Goal: Task Accomplishment & Management: Complete application form

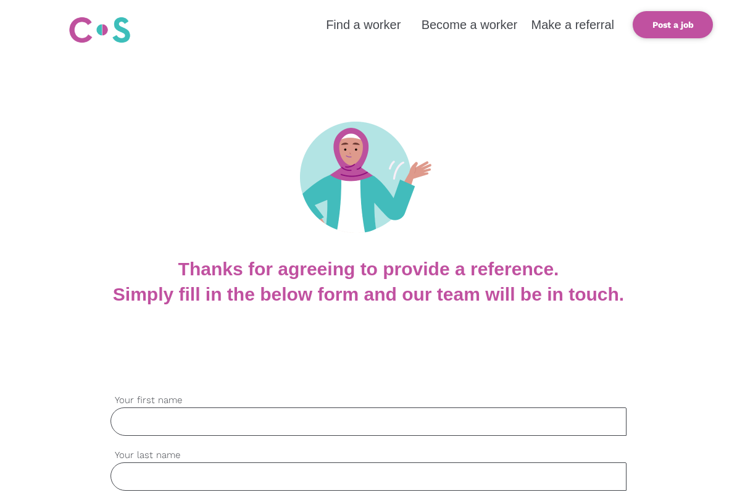
click at [445, 71] on div at bounding box center [368, 151] width 737 height 211
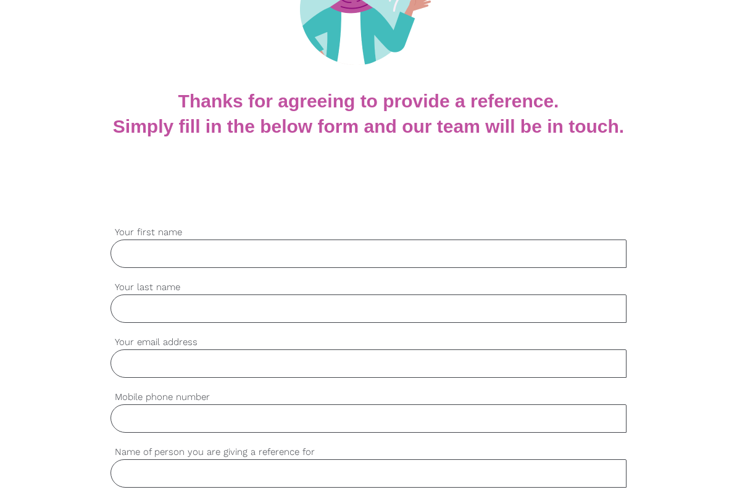
scroll to position [169, 0]
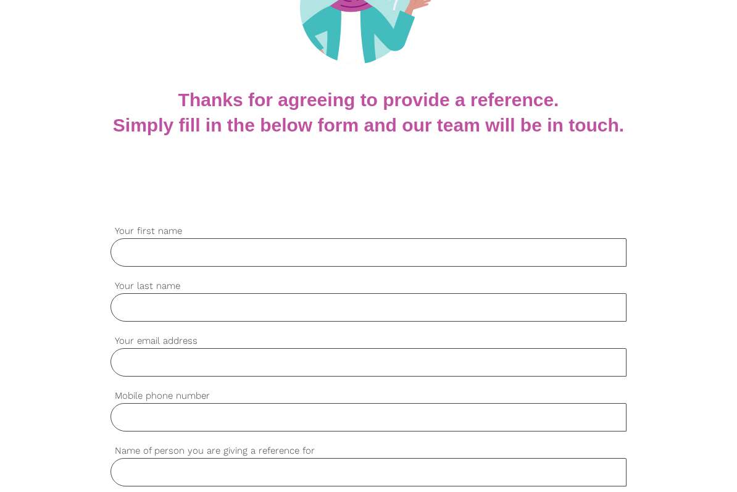
click at [195, 256] on input "Your first name" at bounding box center [369, 252] width 516 height 28
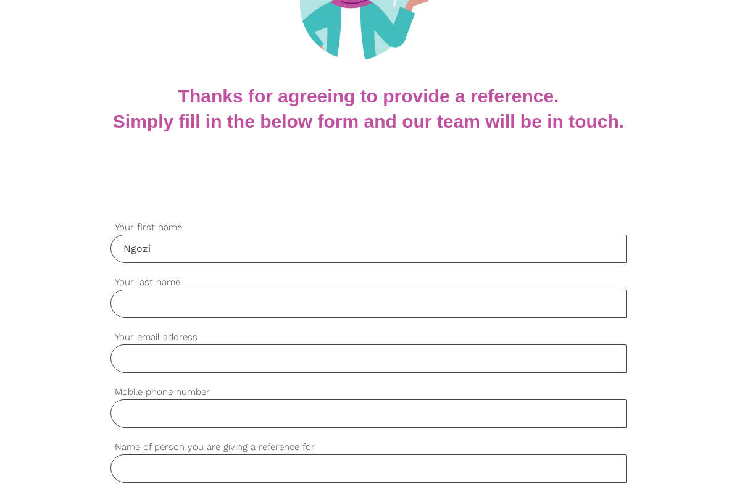
type input "Ngozi"
click at [192, 305] on input "Your last name" at bounding box center [369, 304] width 516 height 28
type input "Ulasi"
click at [163, 357] on input "Your email address" at bounding box center [369, 358] width 516 height 28
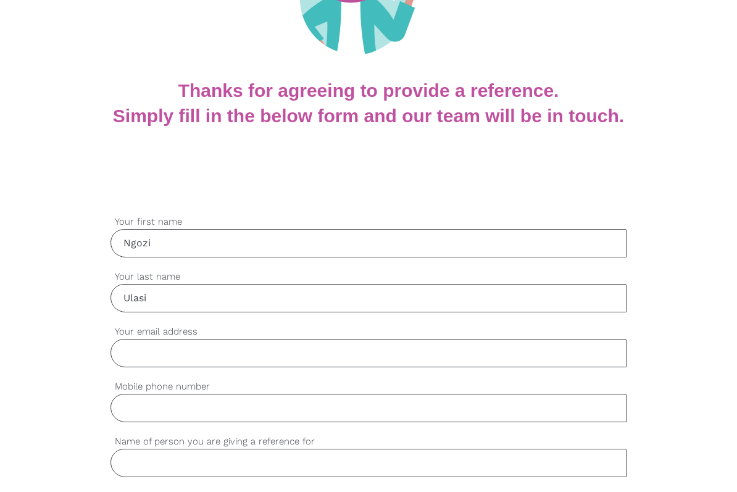
click at [162, 357] on input "Your email address" at bounding box center [369, 353] width 516 height 28
click at [162, 357] on input "Your email address" at bounding box center [369, 354] width 516 height 28
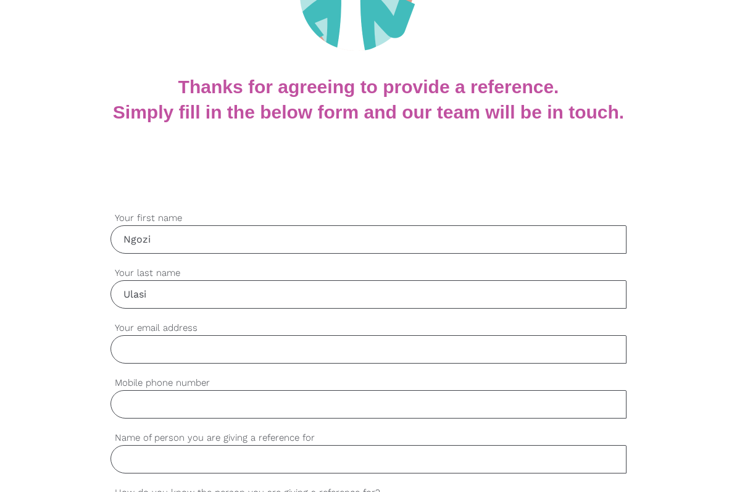
click at [162, 357] on input "Your email address" at bounding box center [369, 349] width 516 height 28
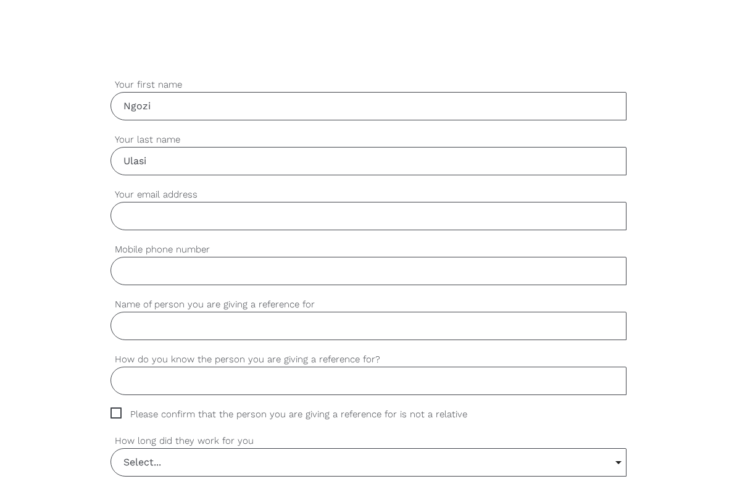
scroll to position [318, 0]
click at [148, 210] on input "Your email address" at bounding box center [369, 213] width 516 height 28
type input "[EMAIL_ADDRESS][DOMAIN_NAME]"
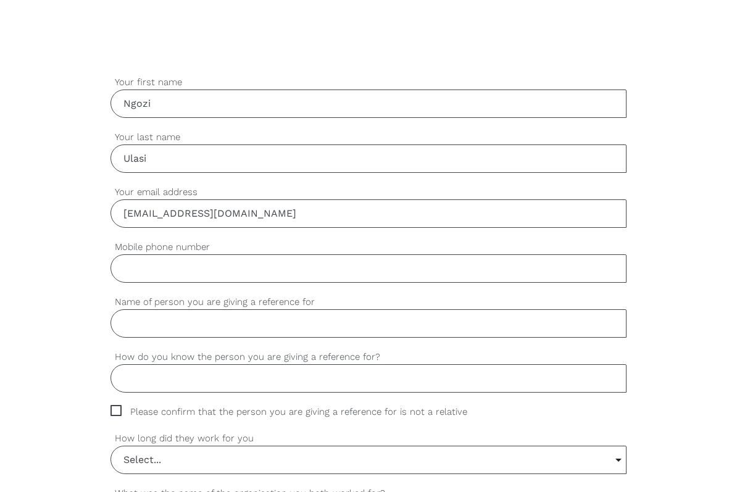
click at [162, 266] on input "Mobile phone number" at bounding box center [369, 268] width 516 height 28
type input "0436396660"
click at [179, 334] on input "Name of person you are giving a reference for" at bounding box center [369, 323] width 516 height 28
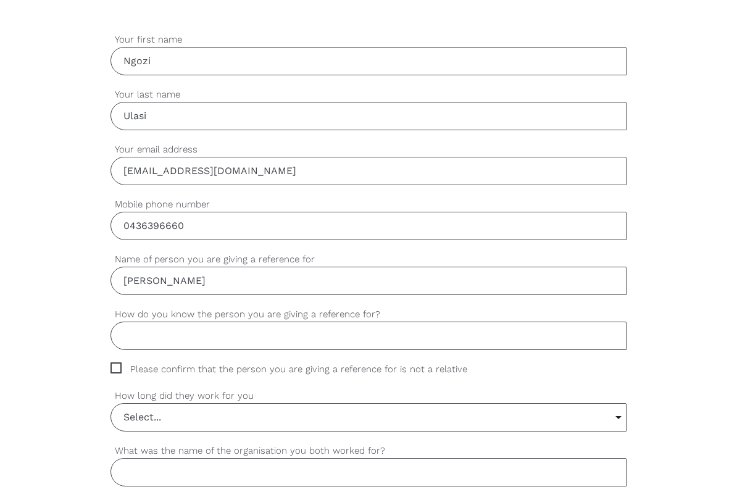
scroll to position [362, 0]
type input "[PERSON_NAME]"
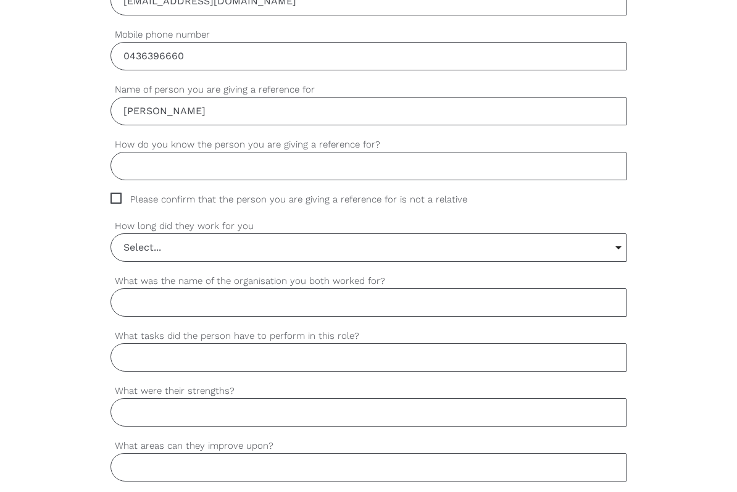
scroll to position [534, 0]
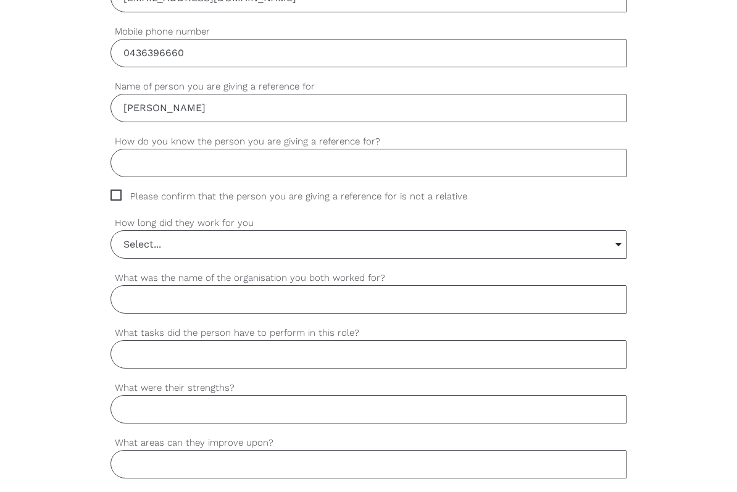
click at [113, 195] on span "Please confirm that the person you are giving a reference for is not a relative" at bounding box center [301, 197] width 380 height 14
click at [113, 195] on input "Please confirm that the person you are giving a reference for is not a relative" at bounding box center [115, 194] width 8 height 8
click at [118, 195] on span "Please confirm that the person you are giving a reference for is not a relative" at bounding box center [301, 197] width 380 height 14
click at [118, 195] on input "Please confirm that the person you are giving a reference for is not a relative" at bounding box center [115, 194] width 8 height 8
click at [118, 195] on span "Please confirm that the person you are giving a reference for is not a relative" at bounding box center [301, 197] width 380 height 14
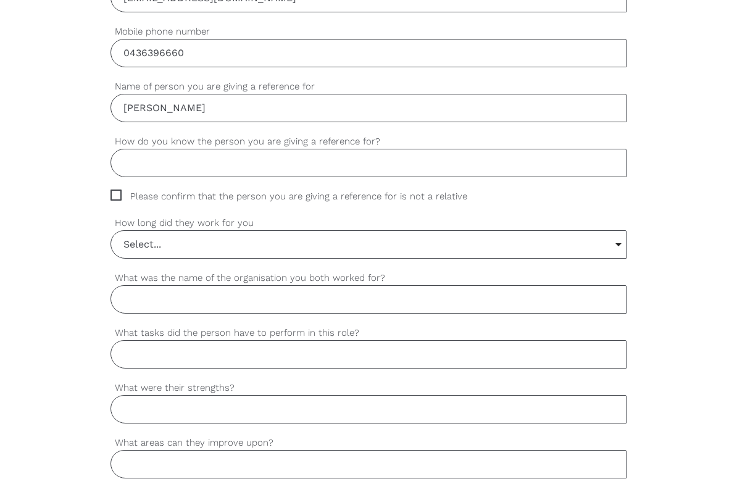
click at [118, 195] on input "Please confirm that the person you are giving a reference for is not a relative" at bounding box center [115, 194] width 8 height 8
click at [118, 195] on span "Please confirm that the person you are giving a reference for is not a relative" at bounding box center [301, 197] width 380 height 14
click at [118, 195] on input "Please confirm that the person you are giving a reference for is not a relative" at bounding box center [115, 194] width 8 height 8
click at [124, 194] on span "Please confirm that the person you are giving a reference for is not a relative" at bounding box center [301, 197] width 380 height 14
click at [119, 194] on input "Please confirm that the person you are giving a reference for is not a relative" at bounding box center [115, 194] width 8 height 8
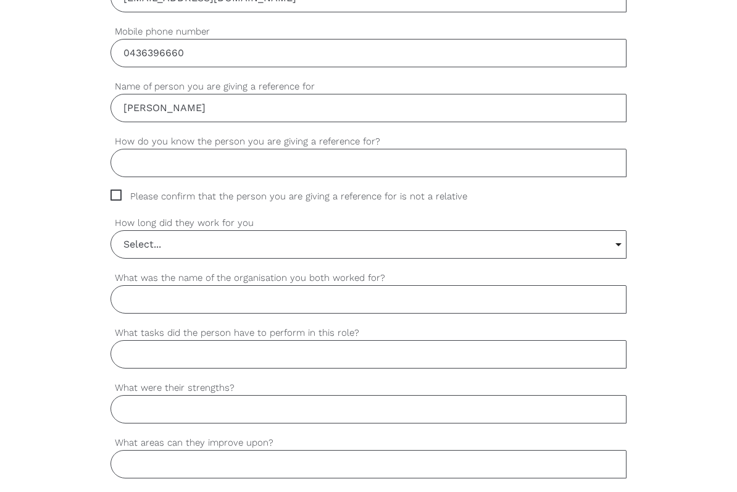
checkbox input "true"
click at [195, 247] on input "Select..." at bounding box center [368, 244] width 515 height 27
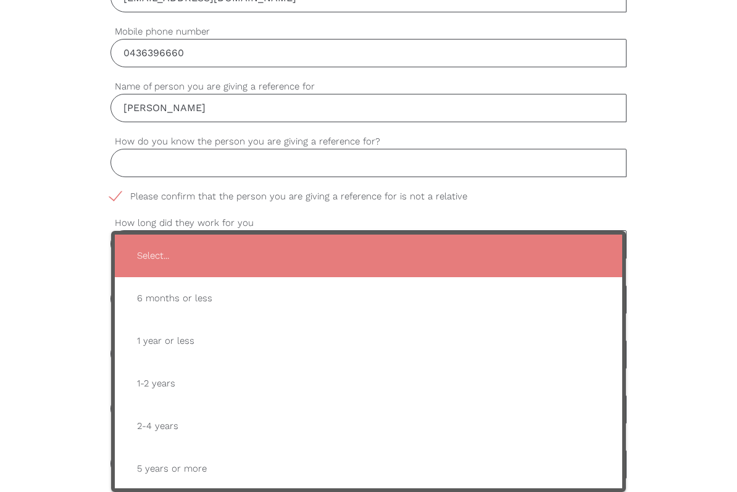
click at [57, 201] on div "settings [PERSON_NAME] Your first name settings Ulasi Your last name settings […" at bounding box center [368, 415] width 737 height 1160
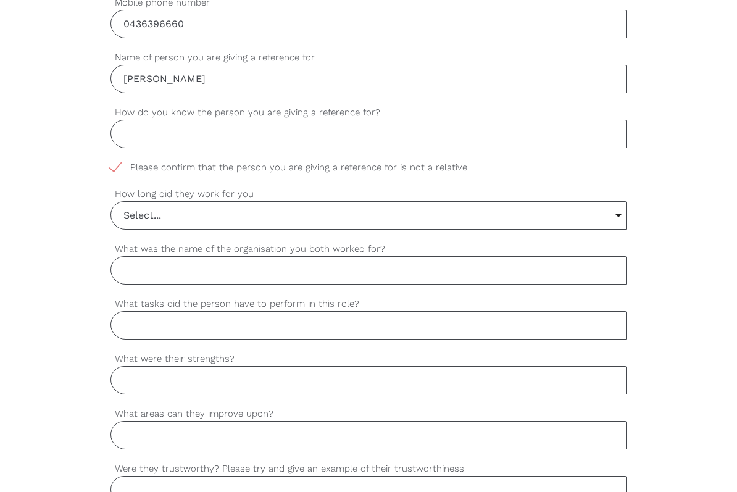
scroll to position [564, 0]
click at [132, 138] on input "How do you know the person you are giving a reference for?" at bounding box center [369, 133] width 516 height 28
paste input "I have worked alongside [His Full Name] as a fellow caregiver at [Facility/Agen…"
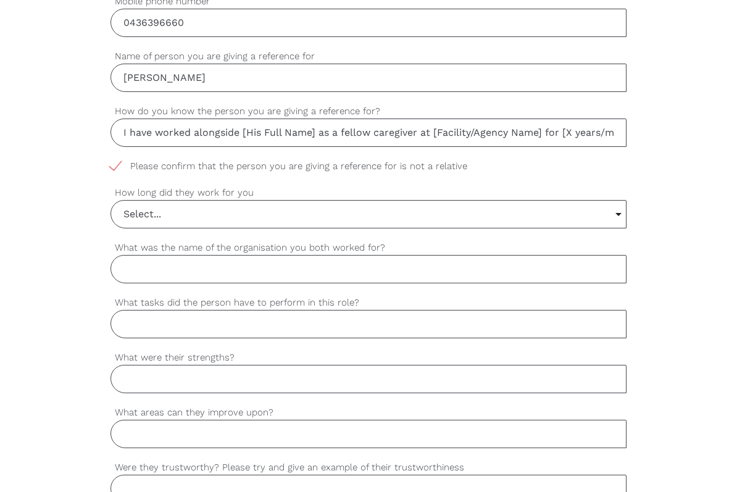
scroll to position [0, 1394]
click at [146, 137] on input "I have worked alongside [His Full Name] as a fellow caregiver at [Facility/Agen…" at bounding box center [369, 133] width 516 height 28
click at [511, 137] on input "I have worked alongside [PERSON_NAME] as a fellow caregiver at [Facility/Agency…" at bounding box center [369, 133] width 516 height 28
click at [561, 132] on input "I have worked alongside [PERSON_NAME] as a fellow caregiver at [Facility/Agency…" at bounding box center [369, 133] width 516 height 28
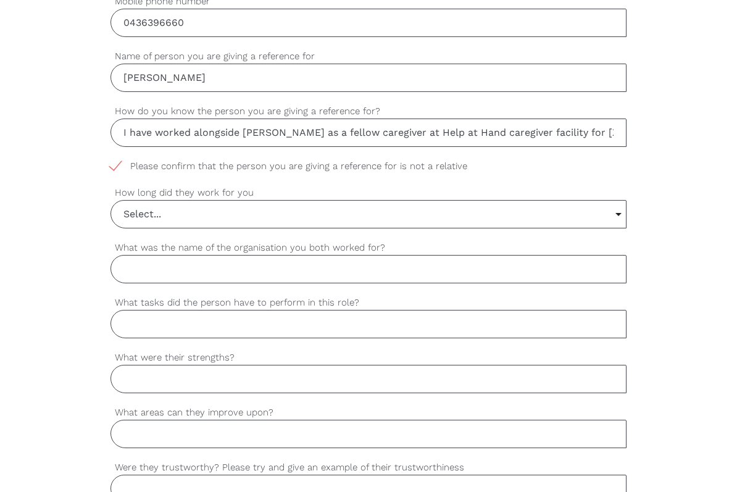
scroll to position [0, 246]
type input "I have worked alongside [PERSON_NAME] as a fellow caregiver at Help at Hand car…"
